Goal: Transaction & Acquisition: Purchase product/service

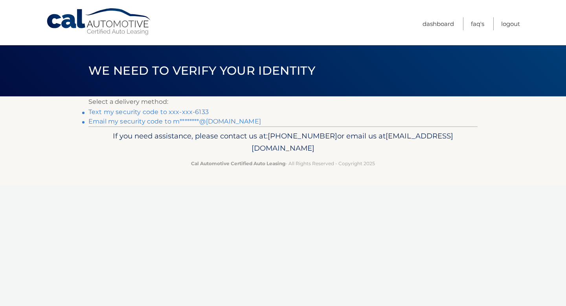
click at [201, 112] on link "Text my security code to xxx-xxx-6133" at bounding box center [148, 111] width 120 height 7
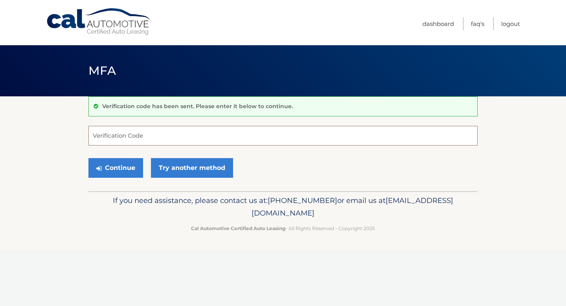
click at [195, 134] on input "Verification Code" at bounding box center [282, 136] width 389 height 20
type input "397263"
click at [129, 169] on button "Continue" at bounding box center [115, 168] width 55 height 20
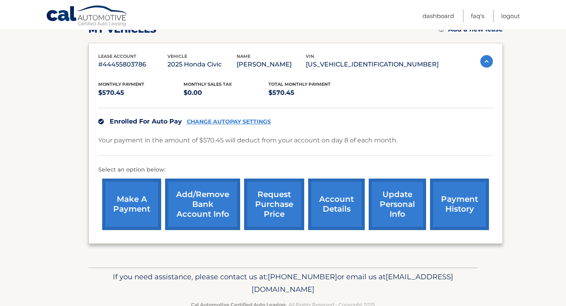
scroll to position [122, 0]
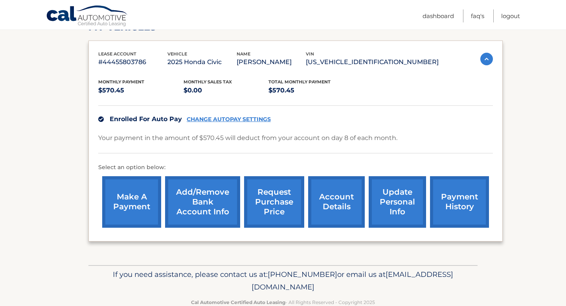
click at [131, 210] on link "make a payment" at bounding box center [131, 202] width 59 height 52
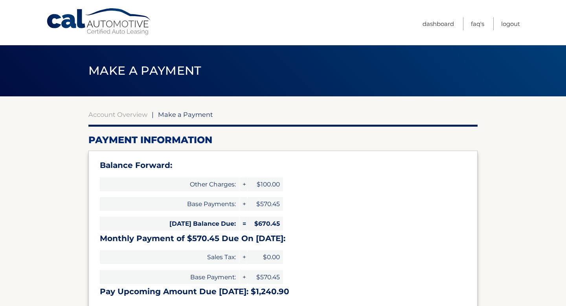
select select "MmEwMzM0YWQtNDM1MS00MmFhLWIwMDAtNDVhYzkxNDY0NGRh"
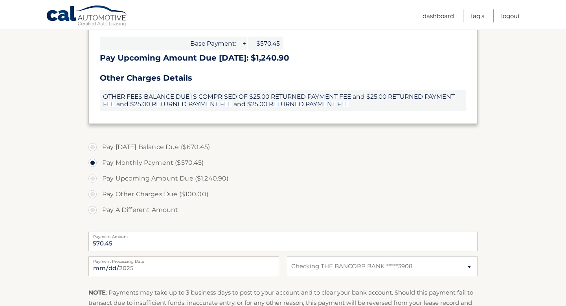
scroll to position [235, 0]
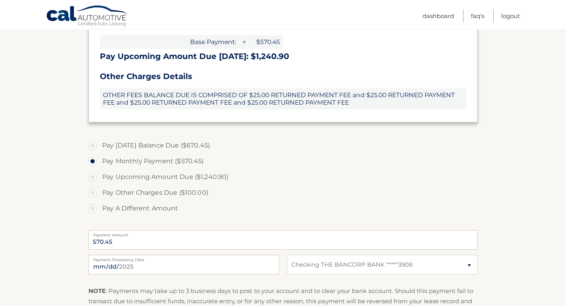
click at [162, 207] on label "Pay A Different Amount" at bounding box center [282, 209] width 389 height 16
click at [99, 207] on input "Pay A Different Amount" at bounding box center [96, 207] width 8 height 13
radio input "true"
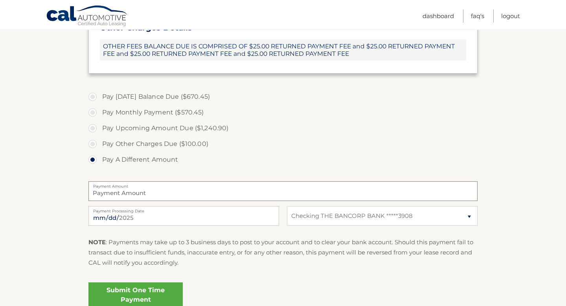
scroll to position [284, 0]
click at [164, 116] on label "Pay Monthly Payment ($570.45)" at bounding box center [282, 113] width 389 height 16
click at [99, 116] on input "Pay Monthly Payment ($570.45)" at bounding box center [96, 111] width 8 height 13
radio input "true"
type input "570.45"
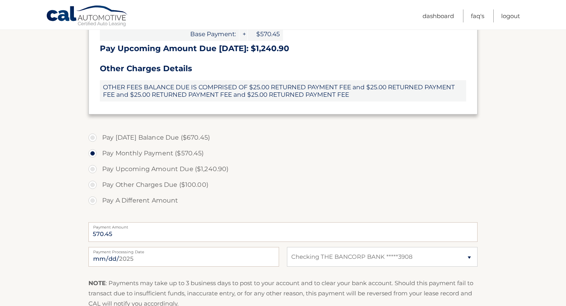
scroll to position [238, 0]
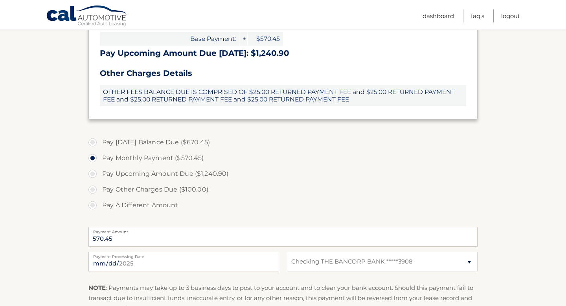
click at [187, 142] on label "Pay Today's Balance Due ($670.45)" at bounding box center [282, 142] width 389 height 16
click at [99, 142] on input "Pay Today's Balance Due ($670.45)" at bounding box center [96, 140] width 8 height 13
radio input "true"
type input "670.45"
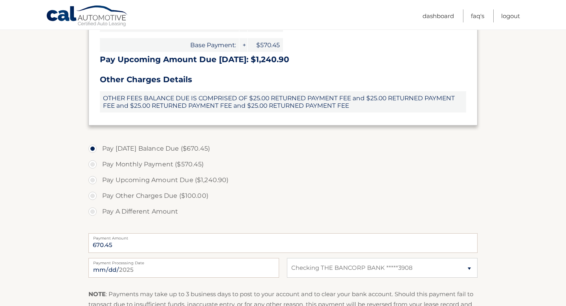
scroll to position [234, 0]
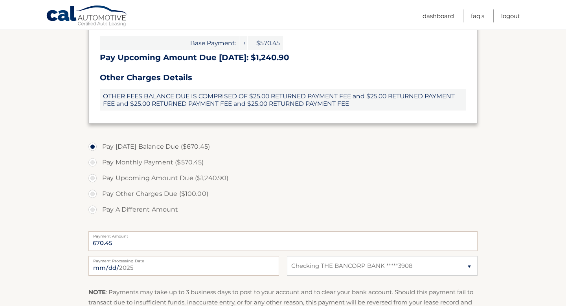
click at [200, 166] on label "Pay Monthly Payment ($570.45)" at bounding box center [282, 163] width 389 height 16
click at [99, 166] on input "Pay Monthly Payment ($570.45)" at bounding box center [96, 161] width 8 height 13
radio input "true"
type input "570.45"
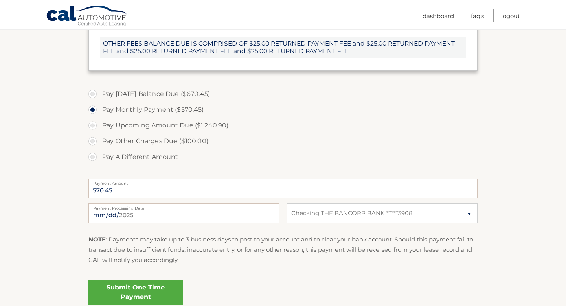
scroll to position [297, 0]
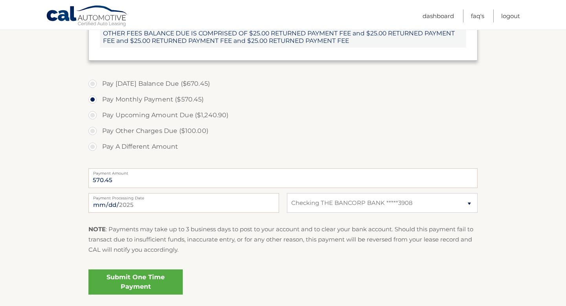
click at [148, 287] on link "Submit One Time Payment" at bounding box center [135, 281] width 94 height 25
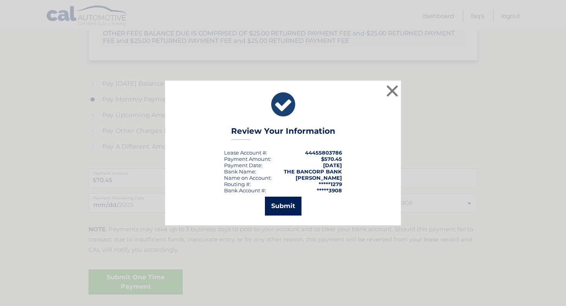
click at [287, 205] on button "Submit" at bounding box center [283, 206] width 37 height 19
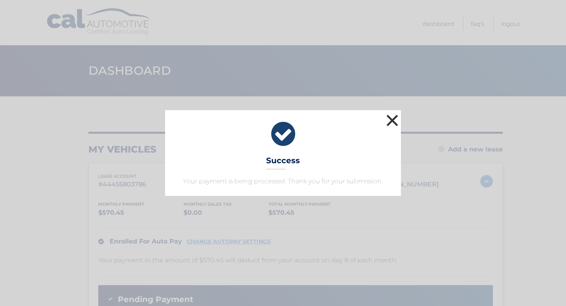
click at [391, 118] on button "×" at bounding box center [393, 120] width 16 height 16
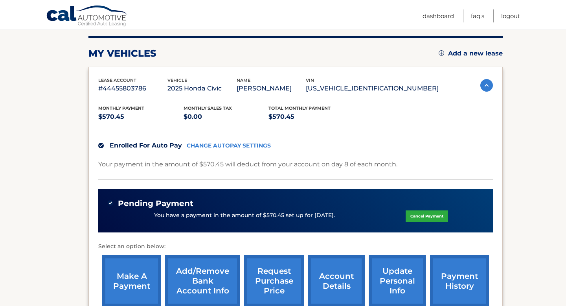
scroll to position [99, 0]
